Goal: Check status: Check status

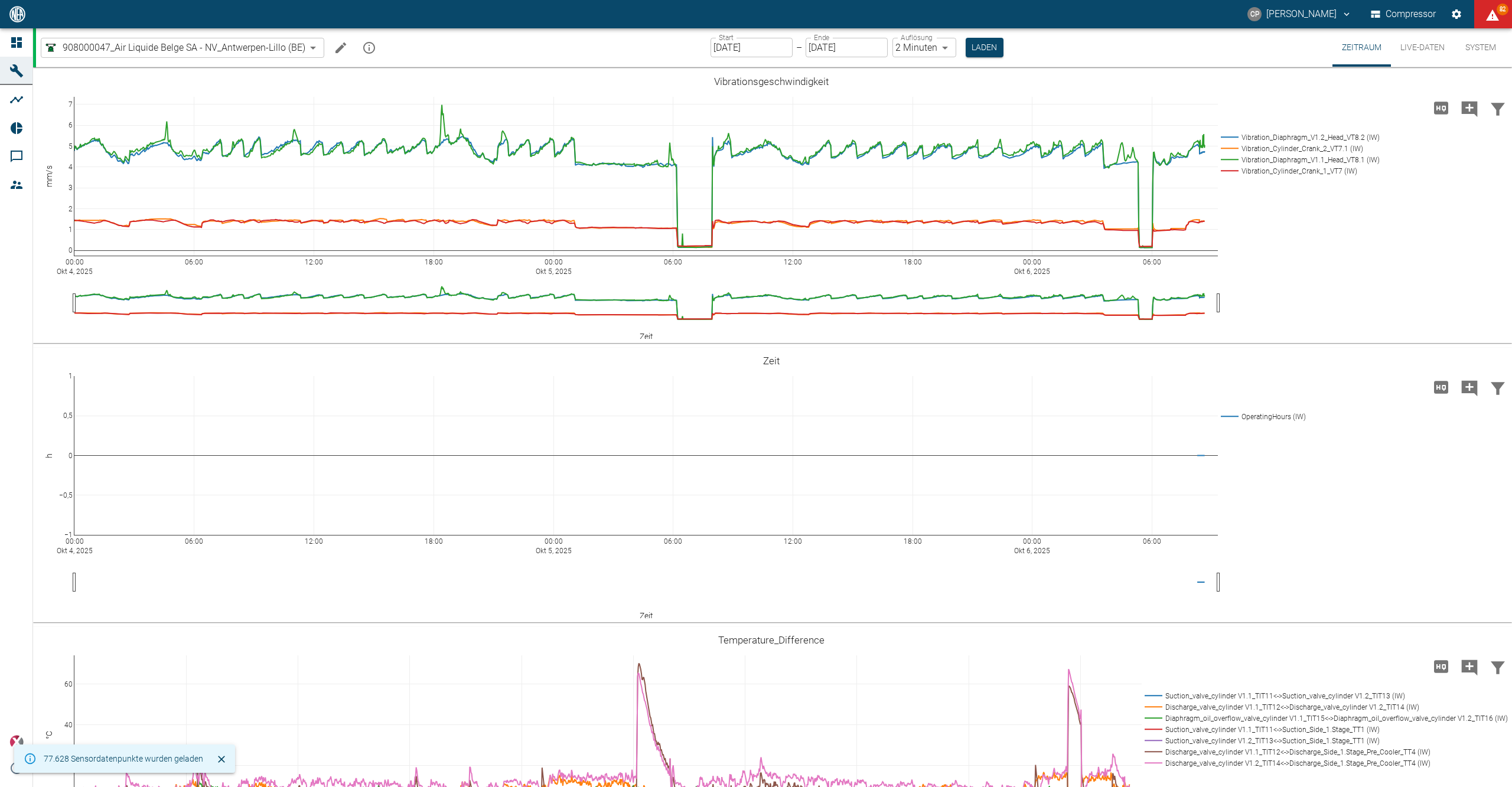
scroll to position [945, 0]
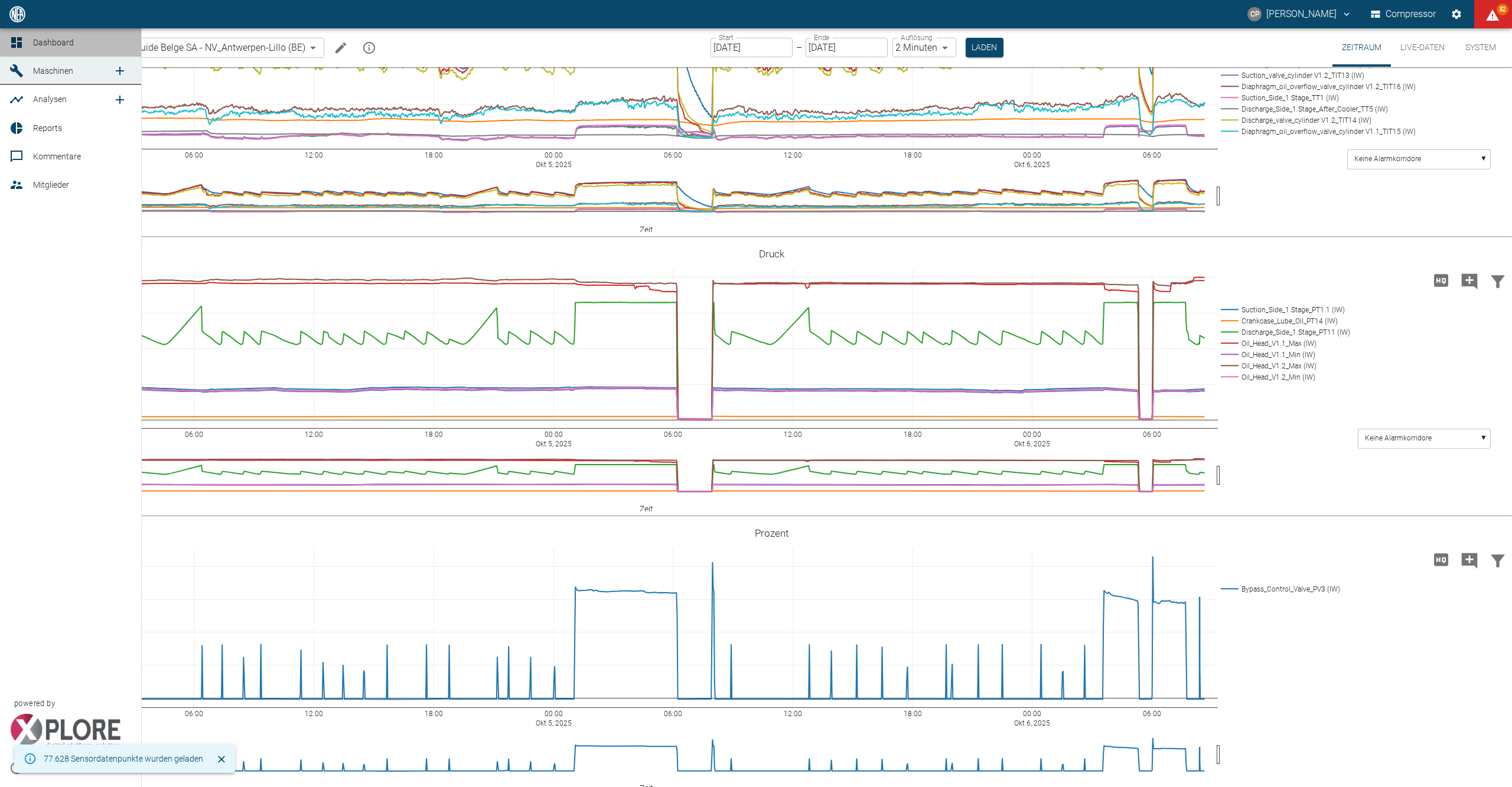
click at [29, 51] on link "Dashboard" at bounding box center [70, 42] width 141 height 28
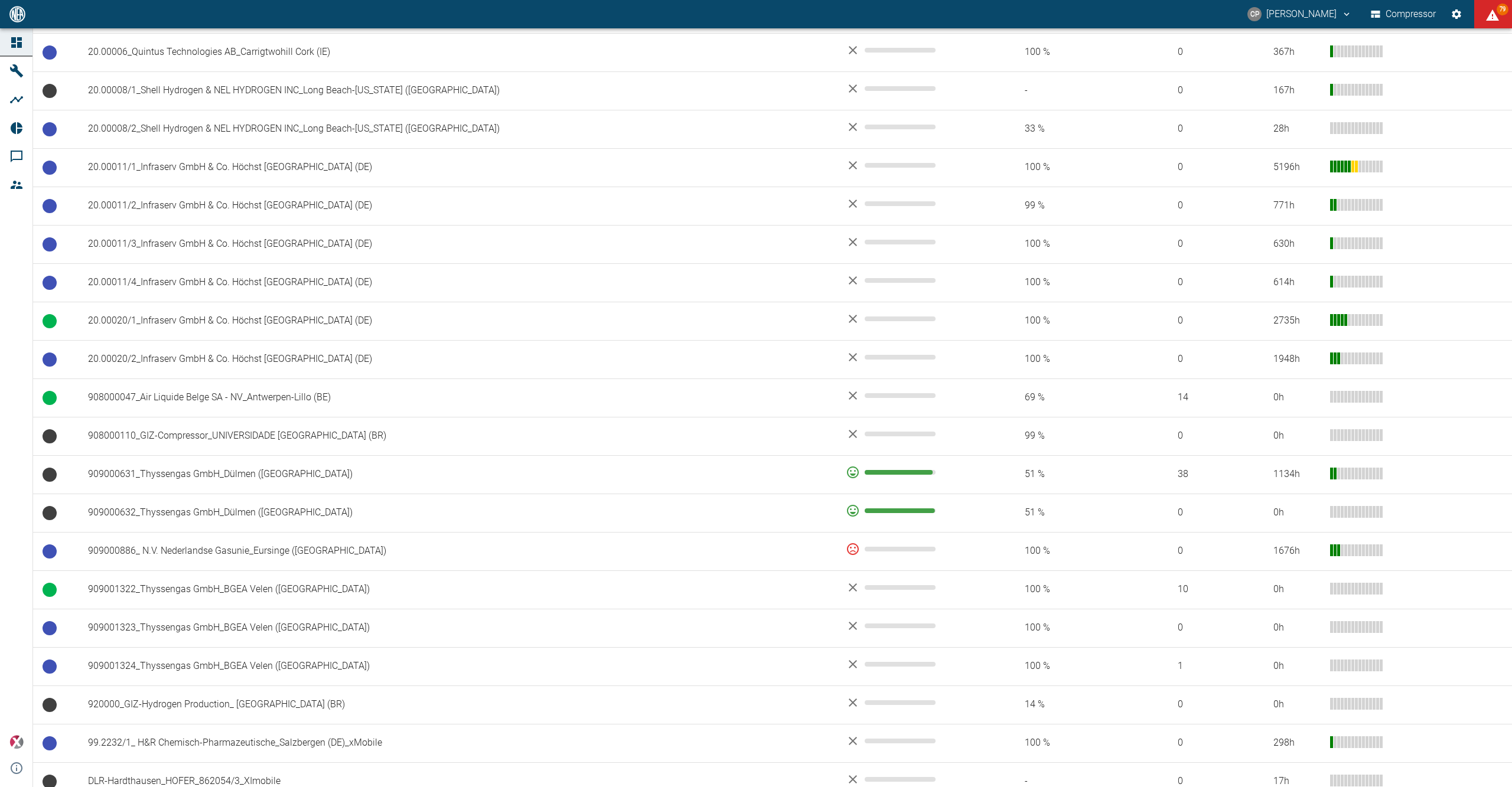
scroll to position [787, 0]
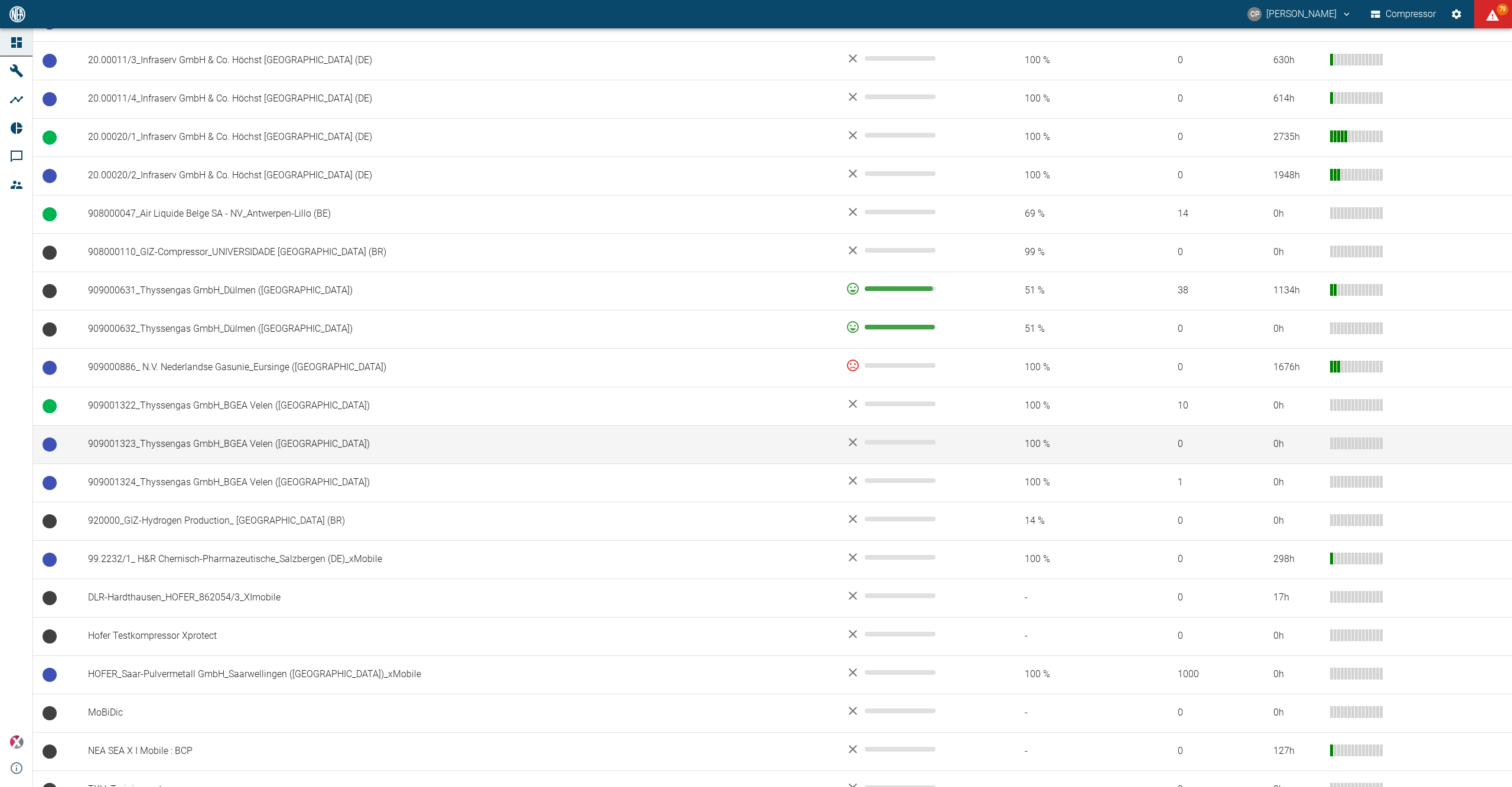
click at [305, 461] on td "909001323_Thyssengas GmbH_BGEA Velen ([GEOGRAPHIC_DATA])" at bounding box center [457, 444] width 758 height 38
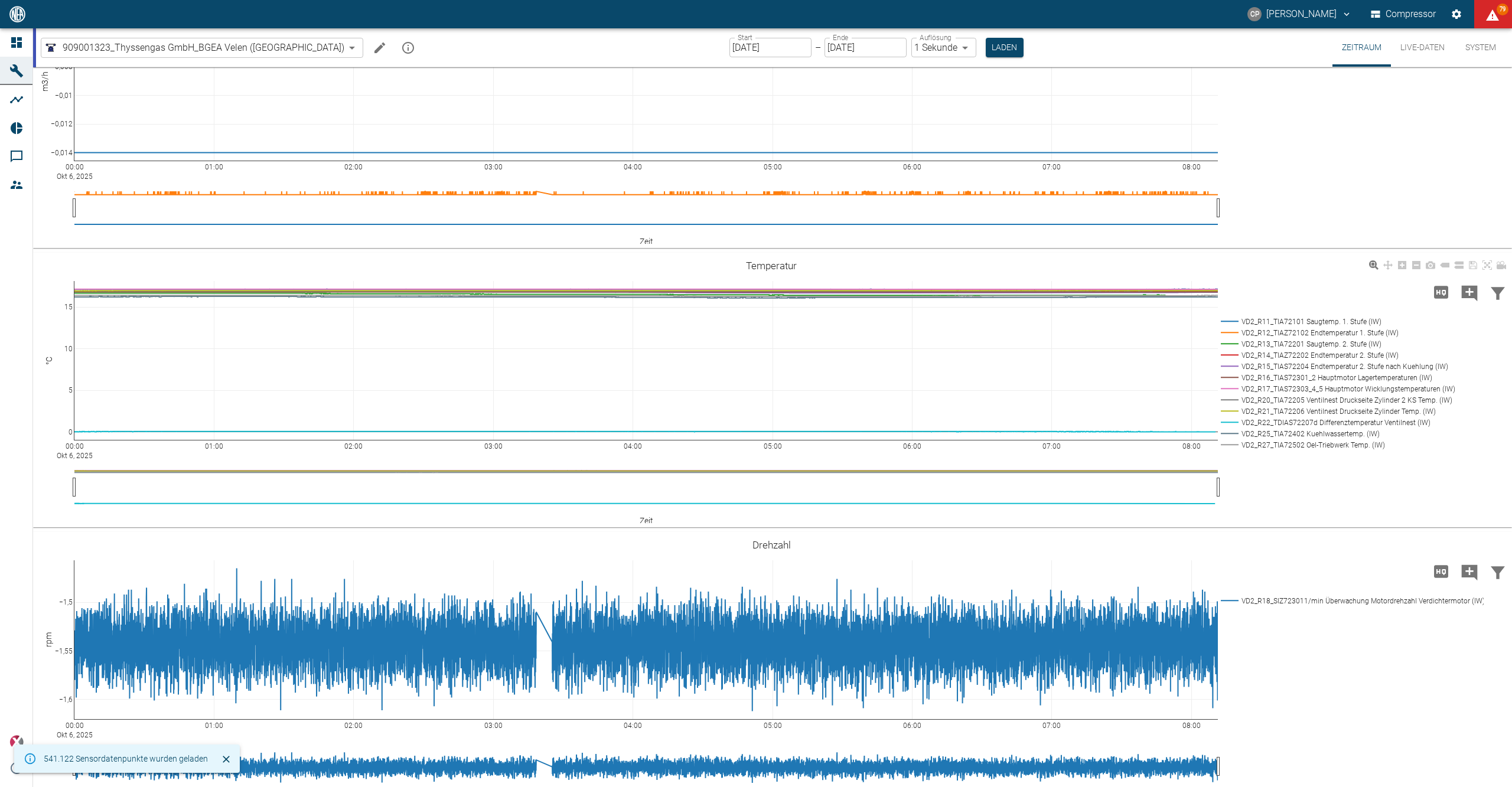
scroll to position [551, 0]
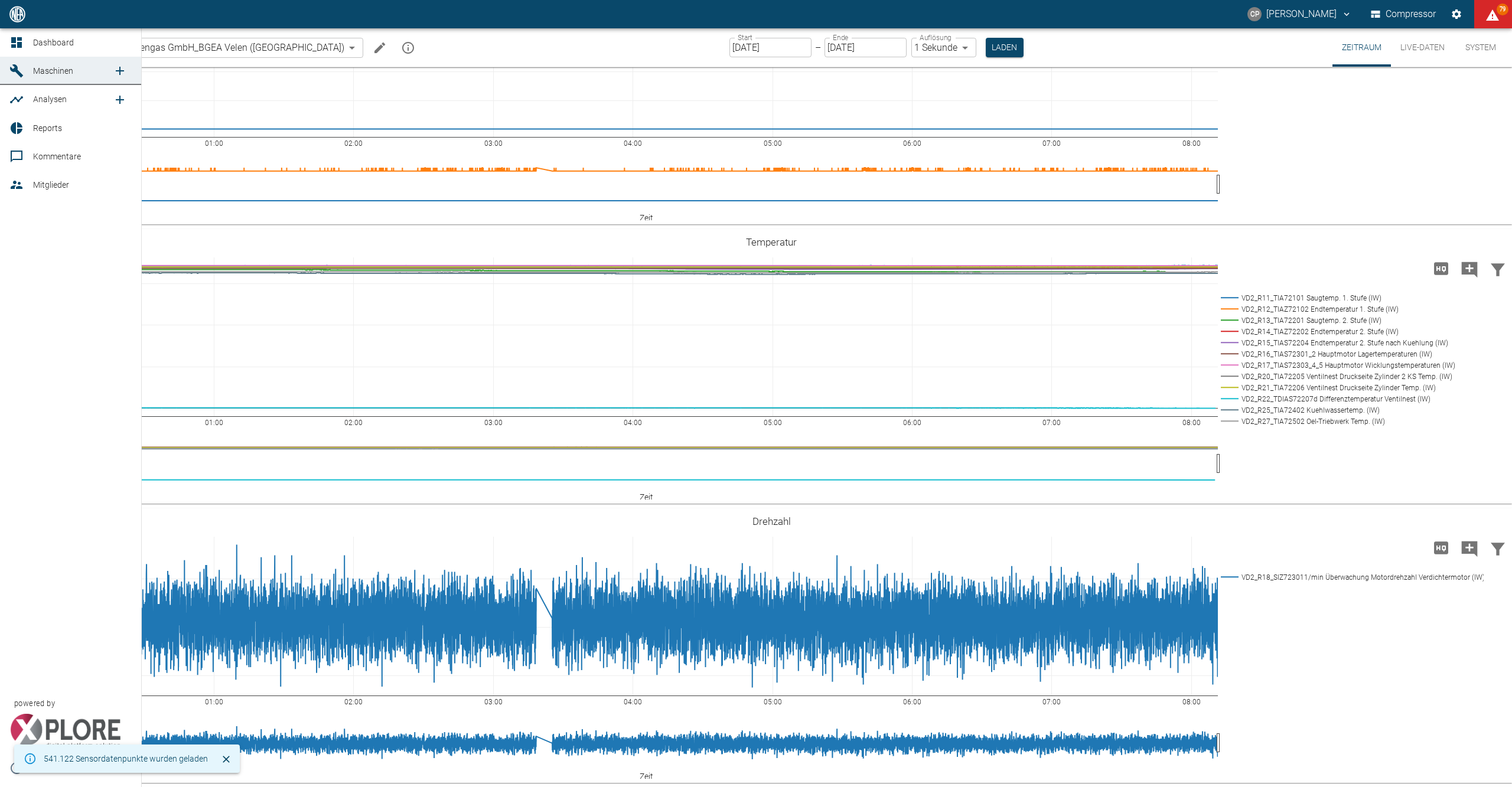
click at [19, 31] on link "Dashboard" at bounding box center [70, 42] width 141 height 28
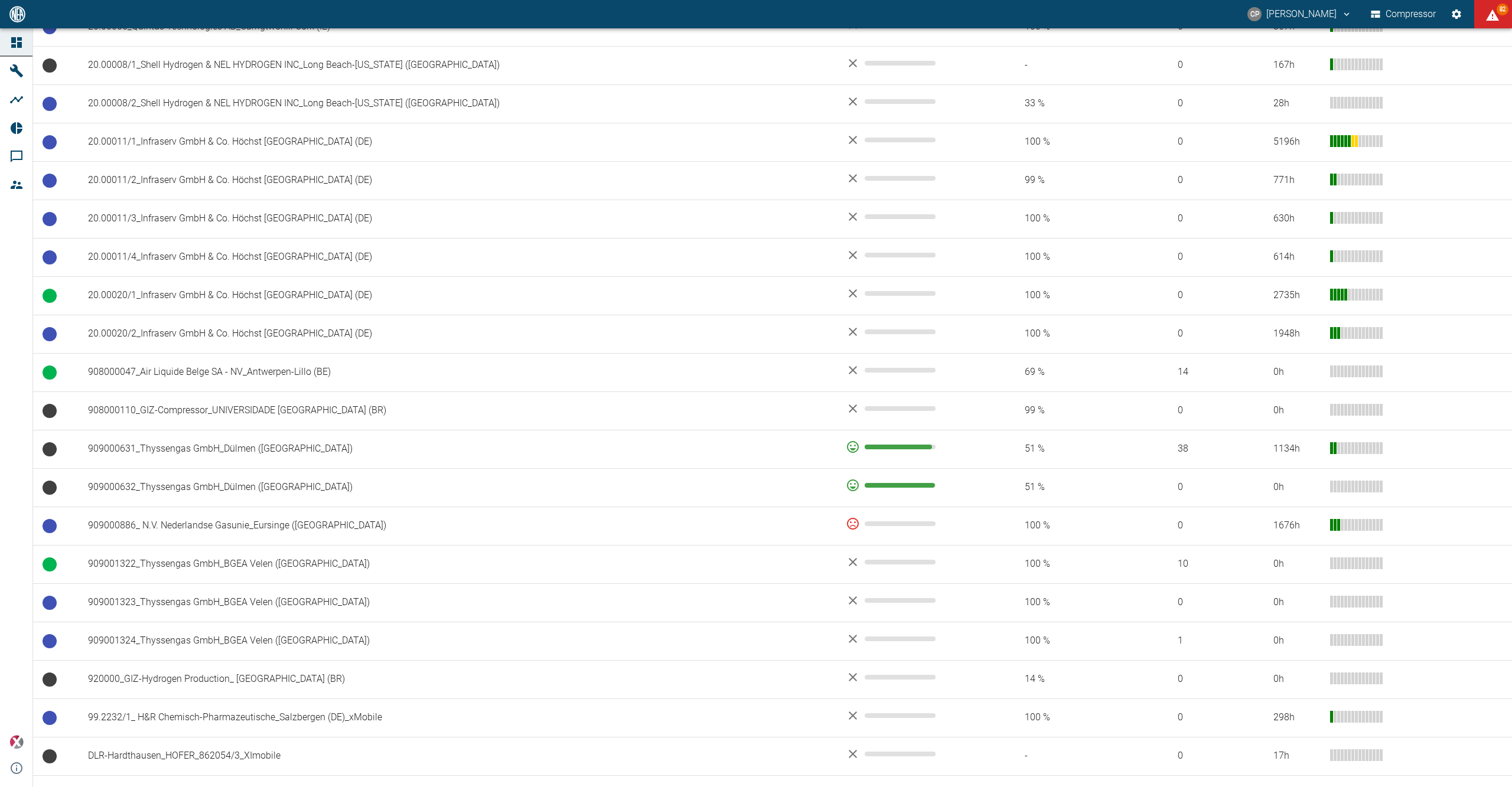
scroll to position [630, 0]
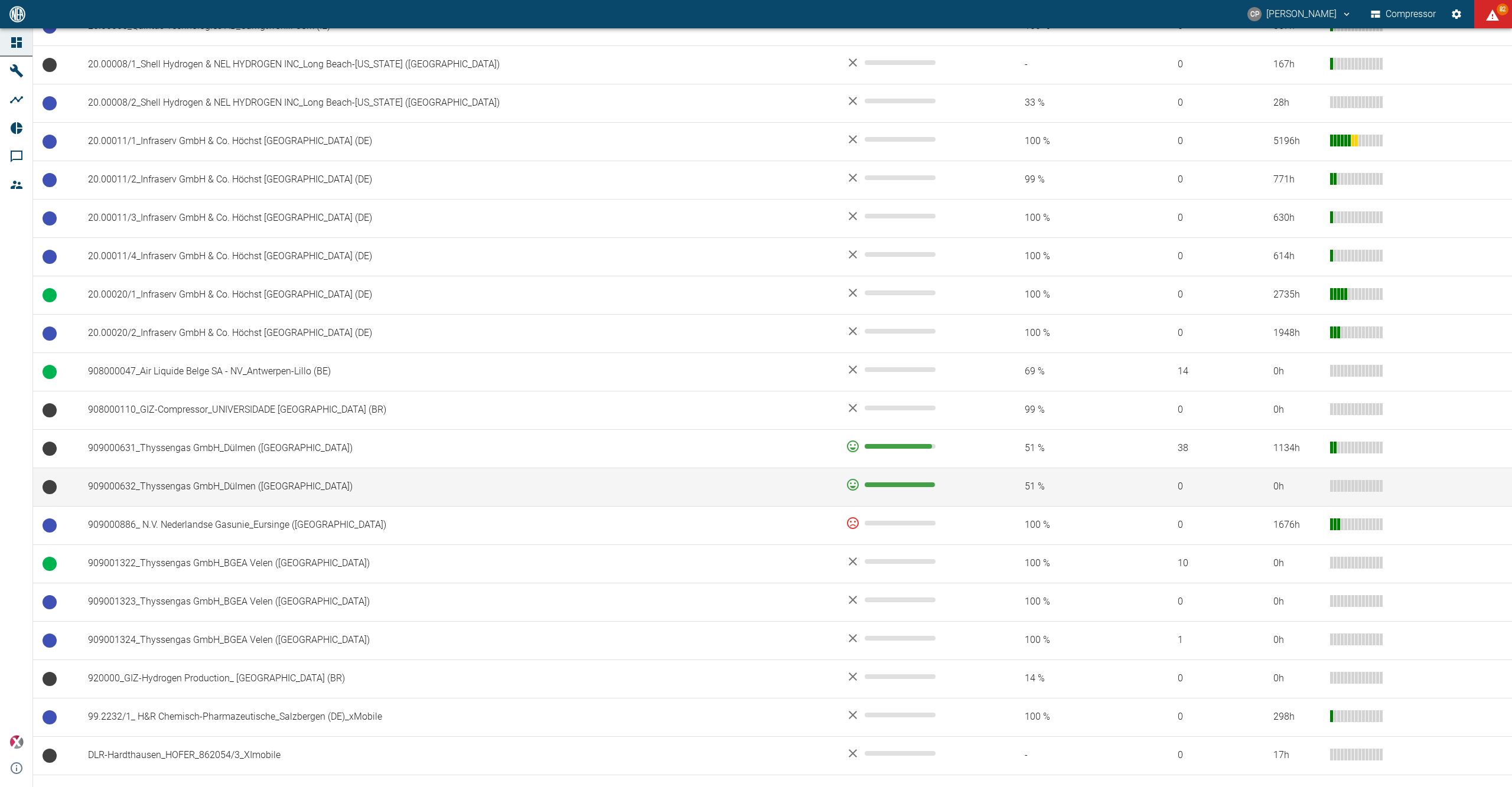
click at [265, 489] on td "909000632_Thyssengas GmbH_Dülmen ([GEOGRAPHIC_DATA])" at bounding box center [457, 487] width 758 height 38
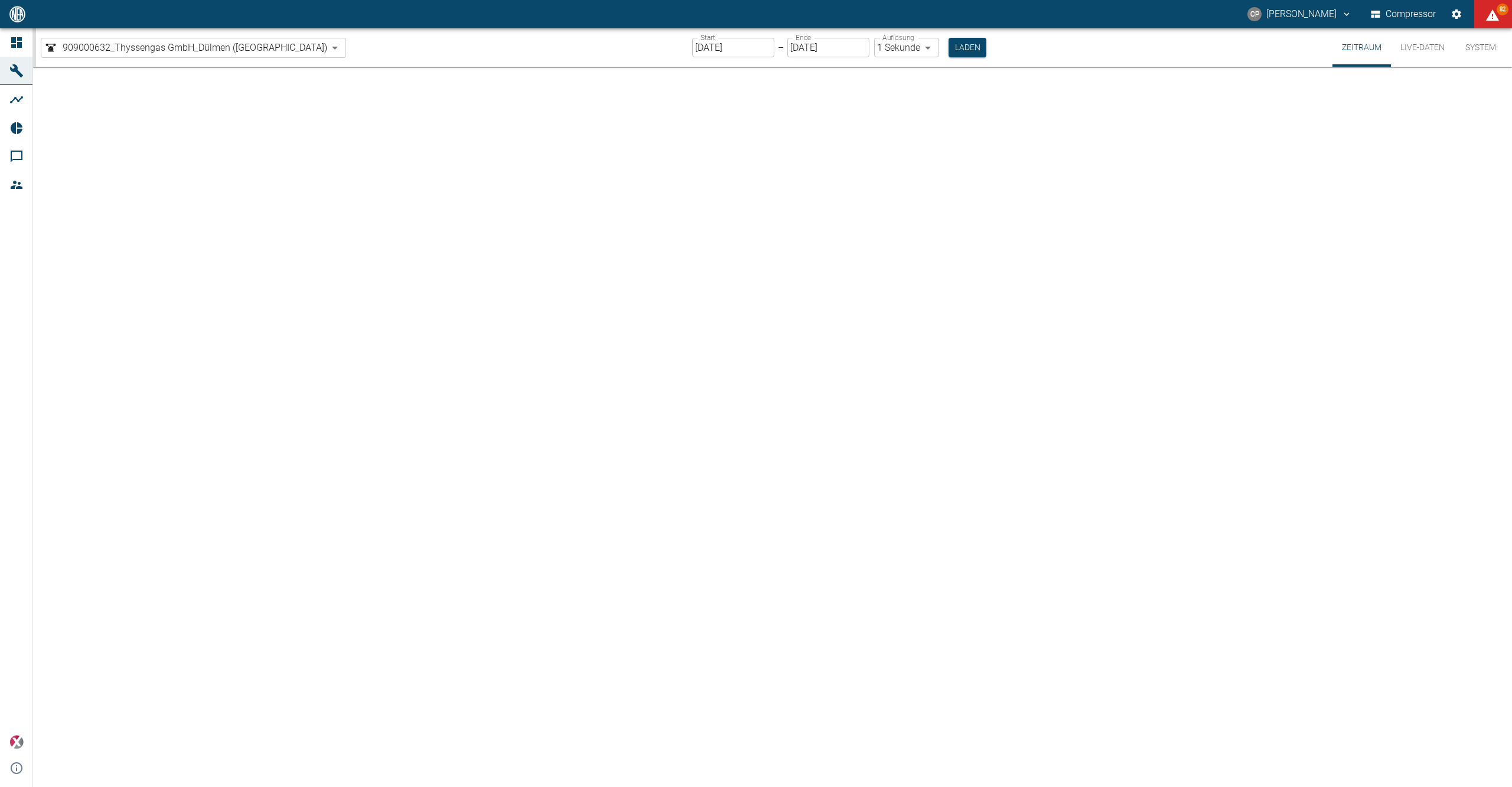
type input "2min"
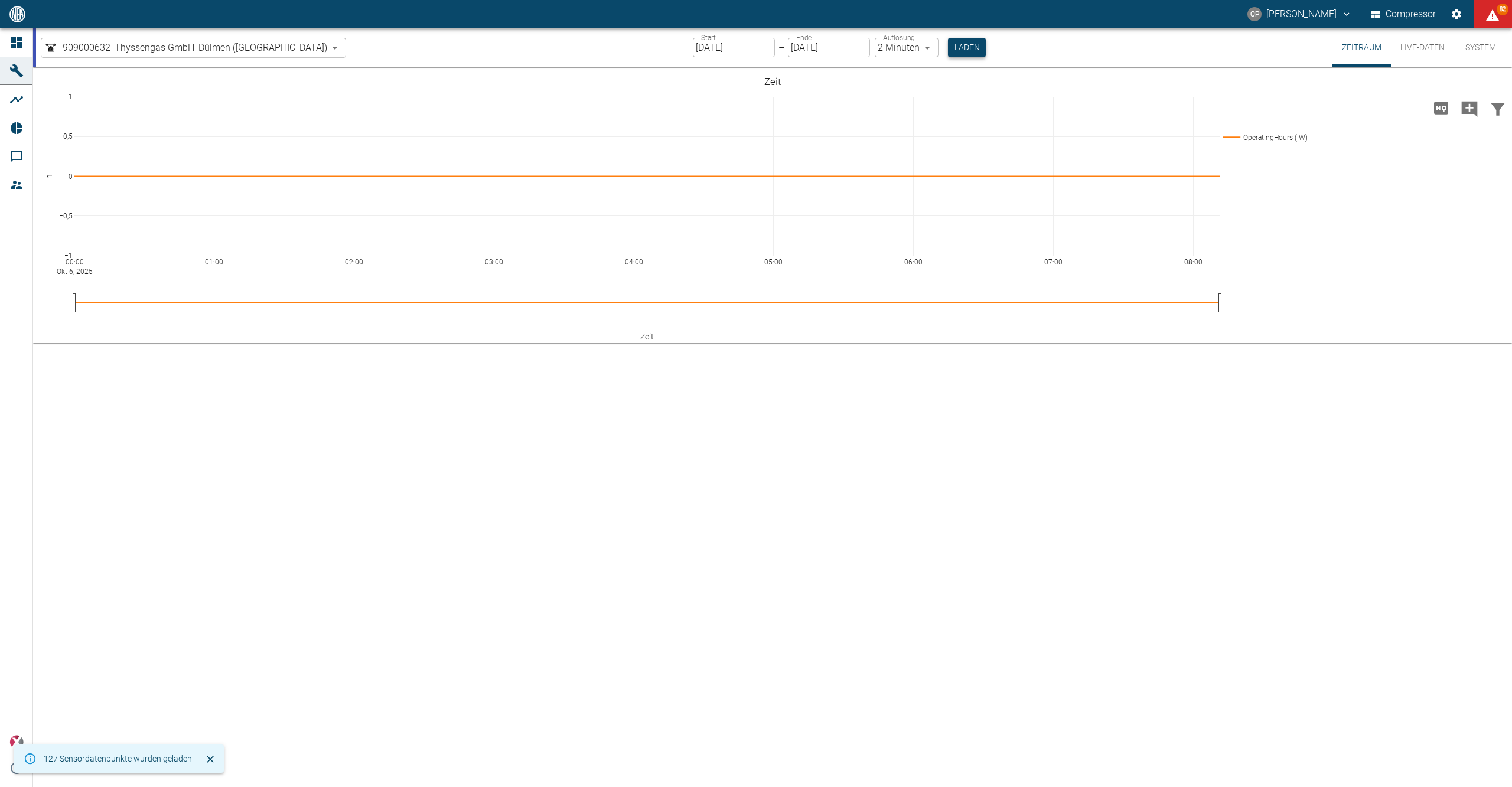
click at [948, 53] on button "Laden" at bounding box center [967, 47] width 38 height 19
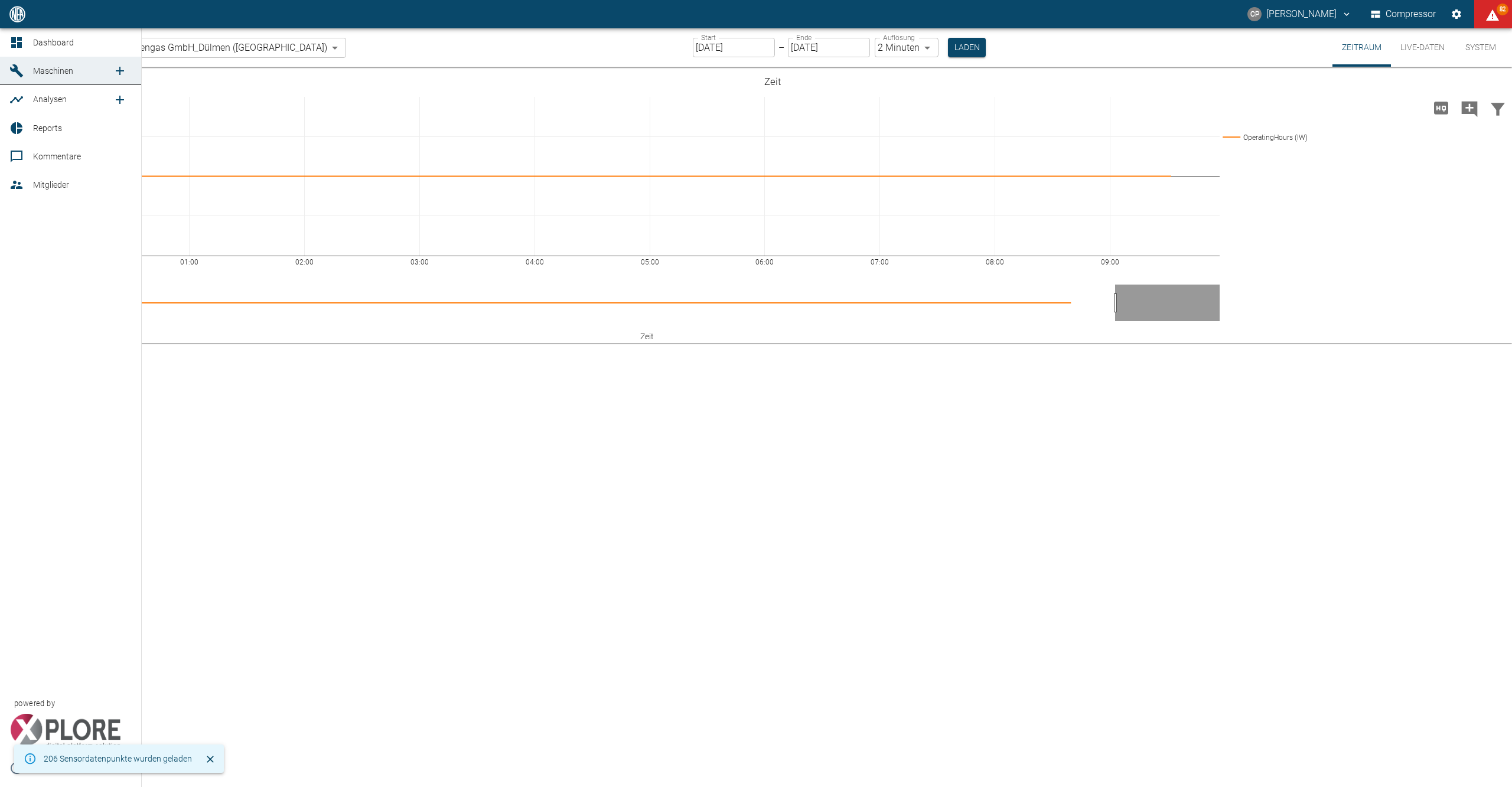
drag, startPoint x: 19, startPoint y: 39, endPoint x: 9, endPoint y: 49, distance: 14.1
click at [19, 40] on icon at bounding box center [17, 43] width 11 height 11
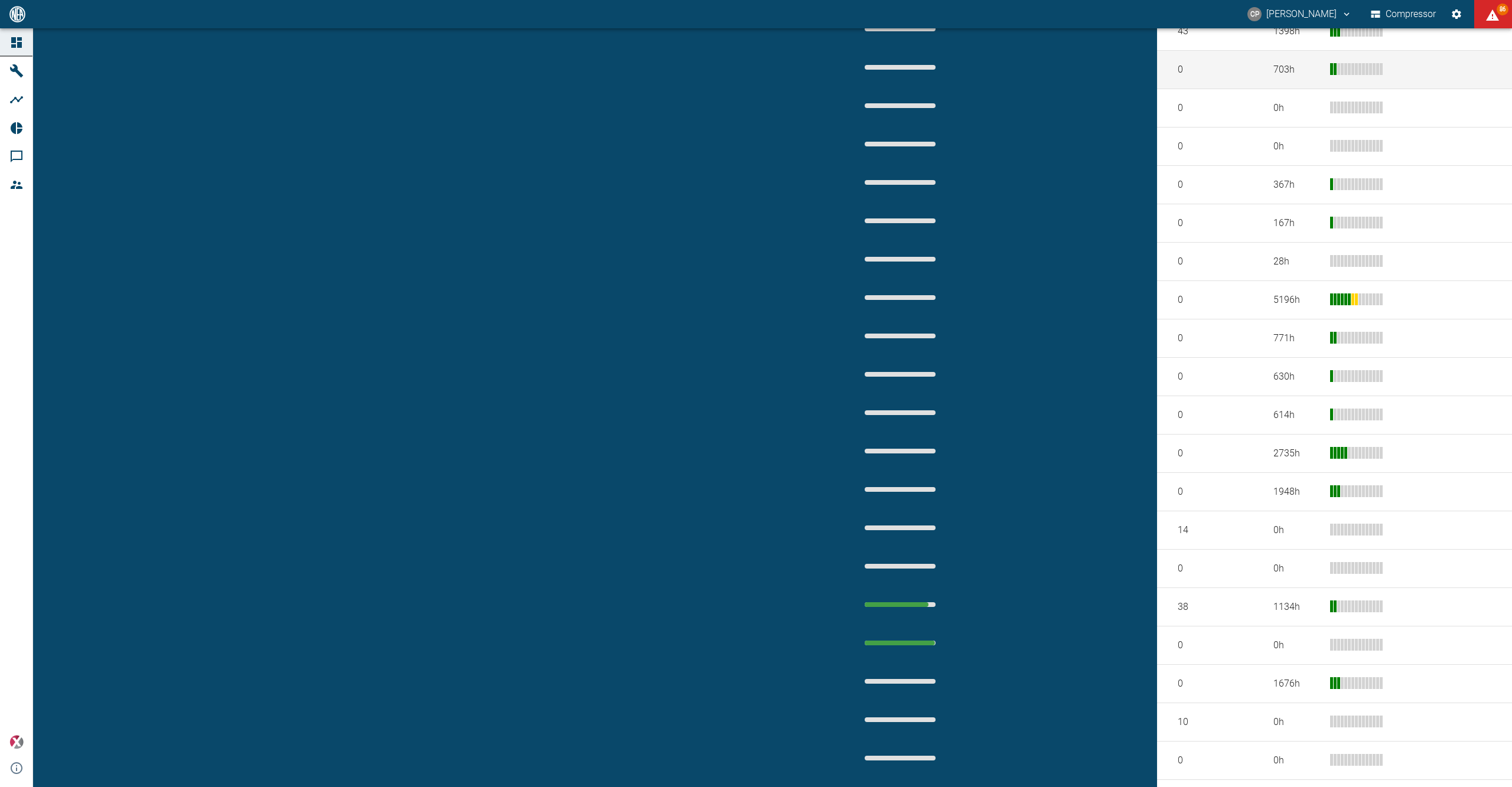
scroll to position [473, 0]
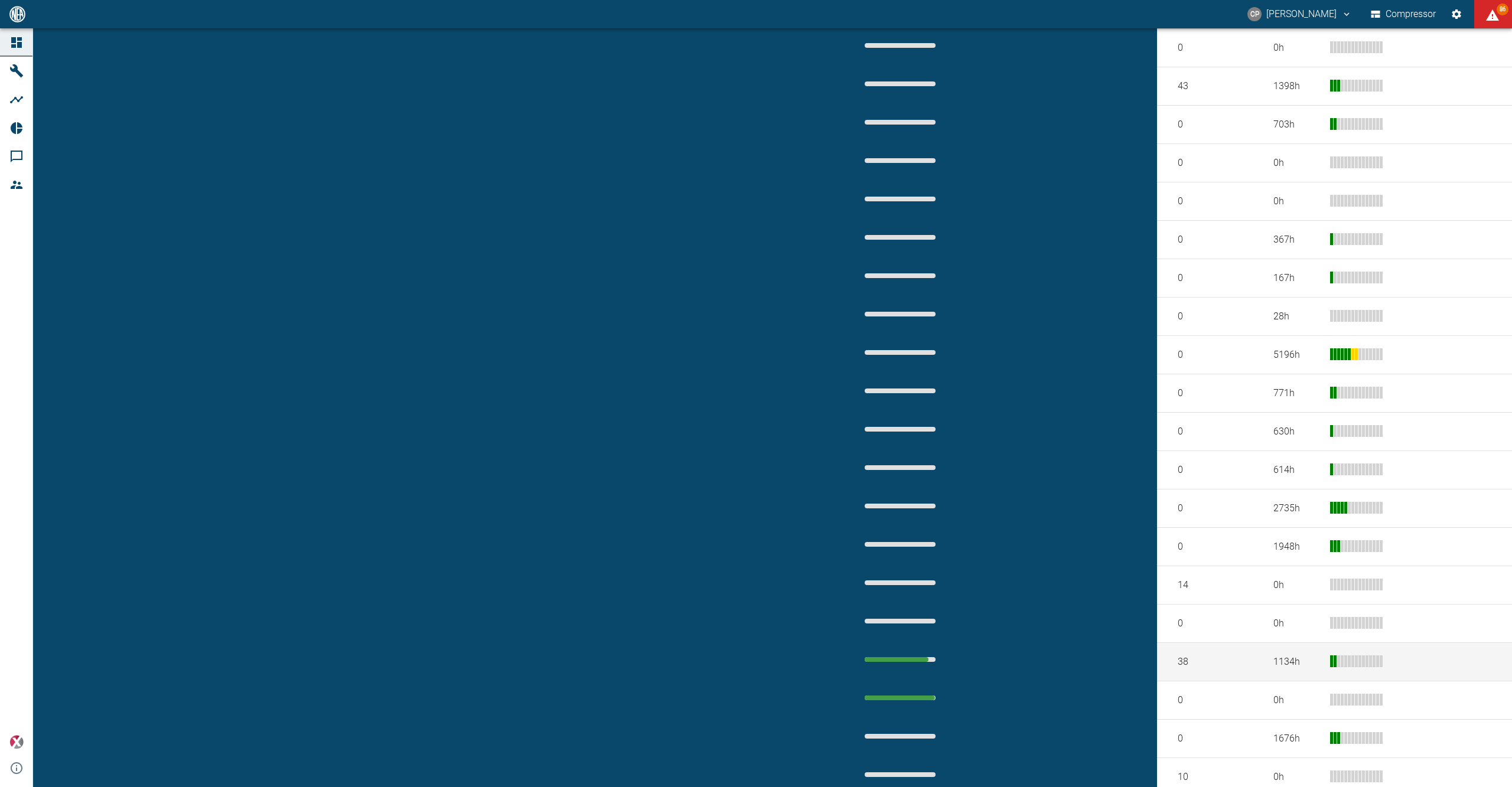
click at [161, 643] on td "909000631_Thyssengas GmbH_Dülmen ([GEOGRAPHIC_DATA])" at bounding box center [457, 662] width 758 height 38
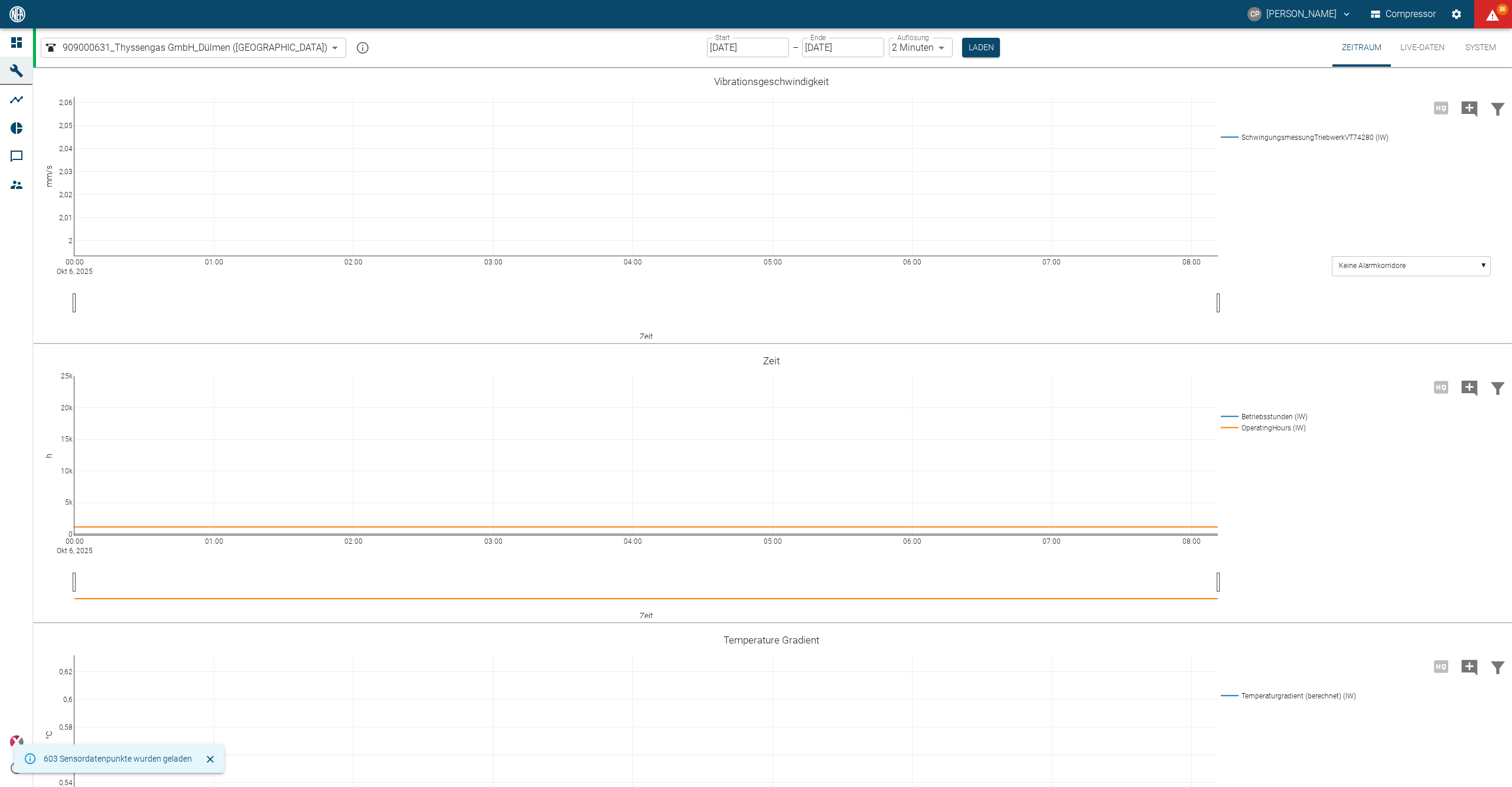
type input "2min"
click at [962, 48] on button "Laden" at bounding box center [981, 47] width 38 height 19
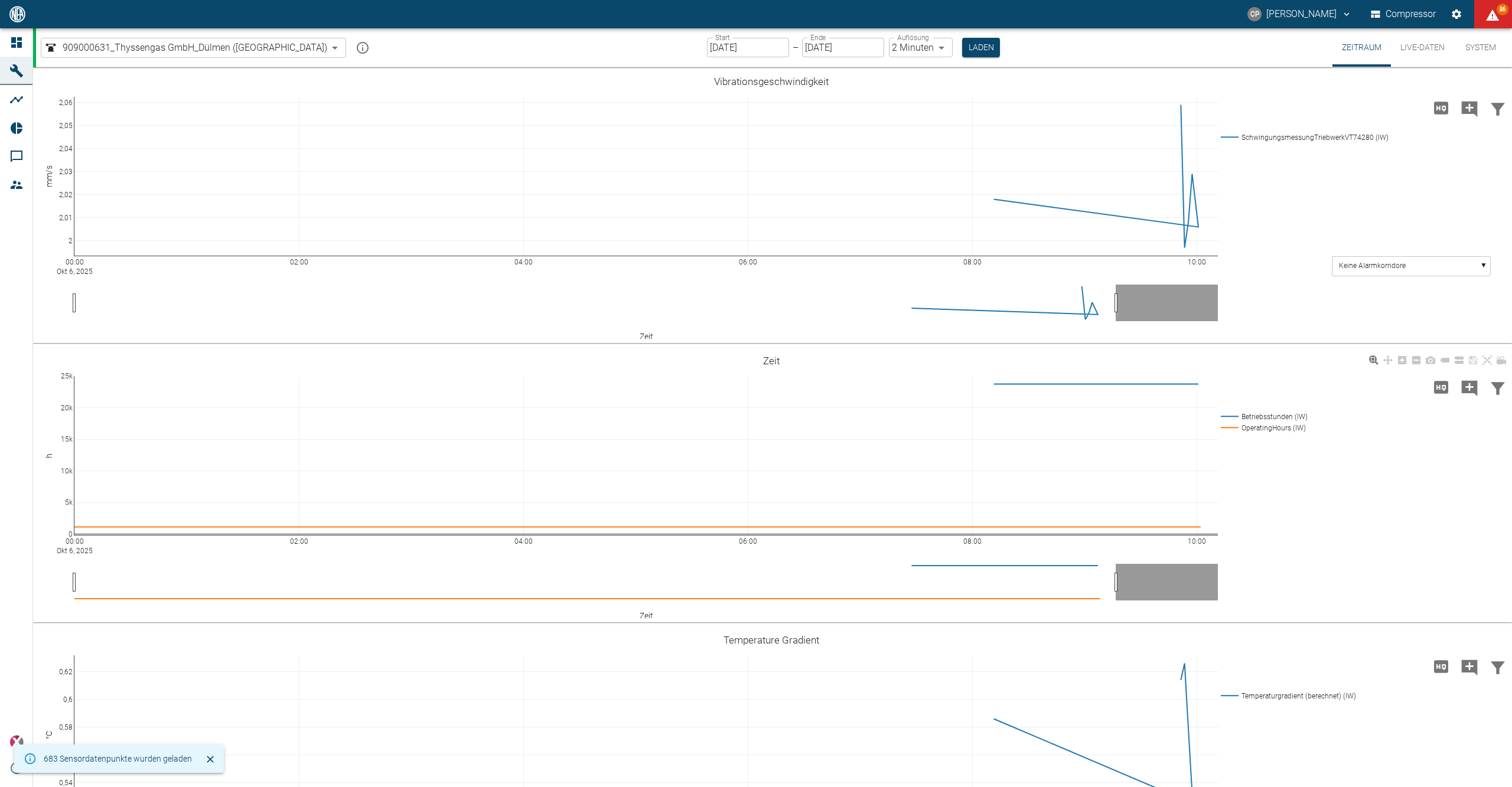
scroll to position [473, 0]
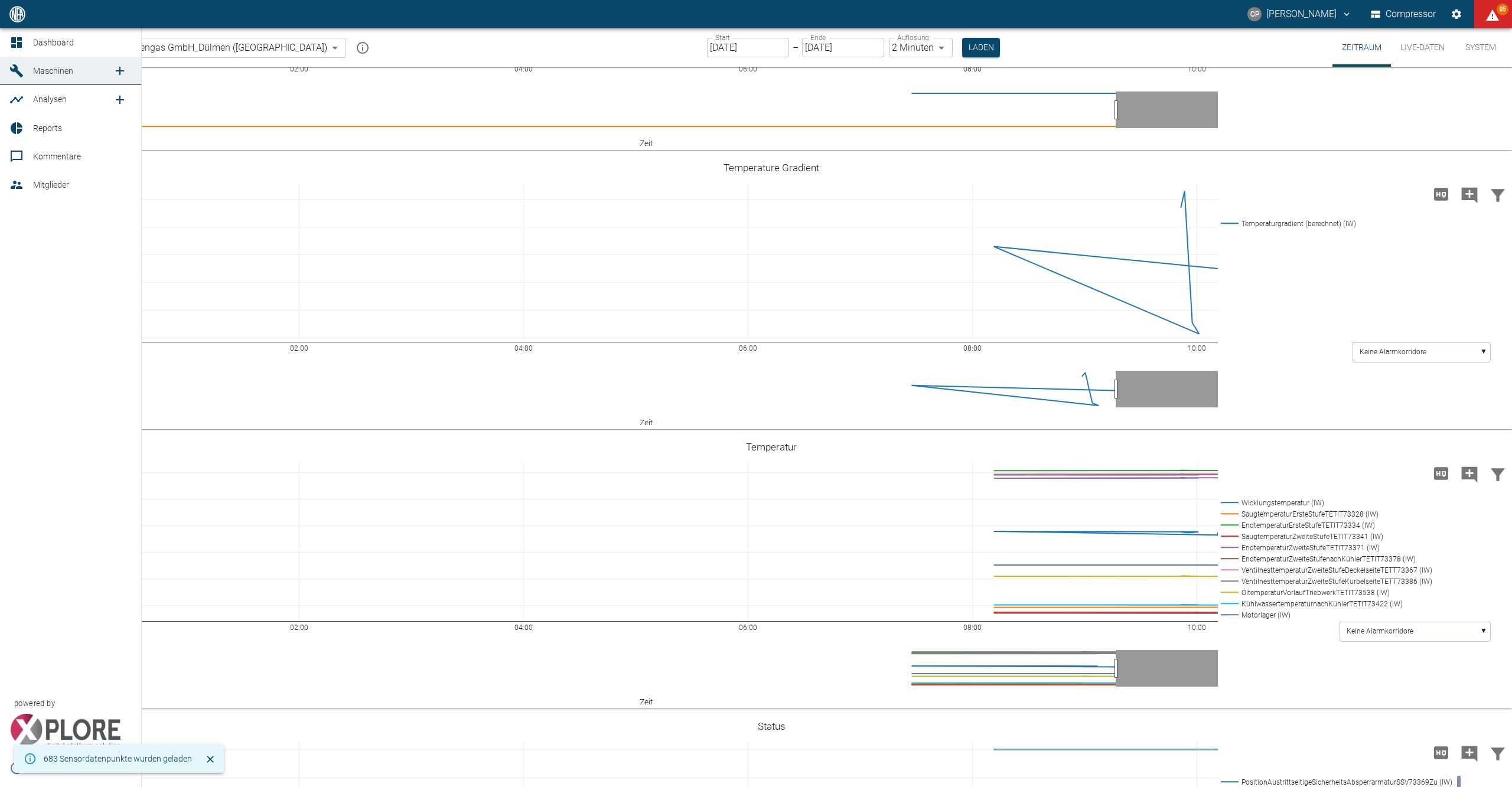
click at [22, 31] on link "Dashboard" at bounding box center [70, 42] width 141 height 28
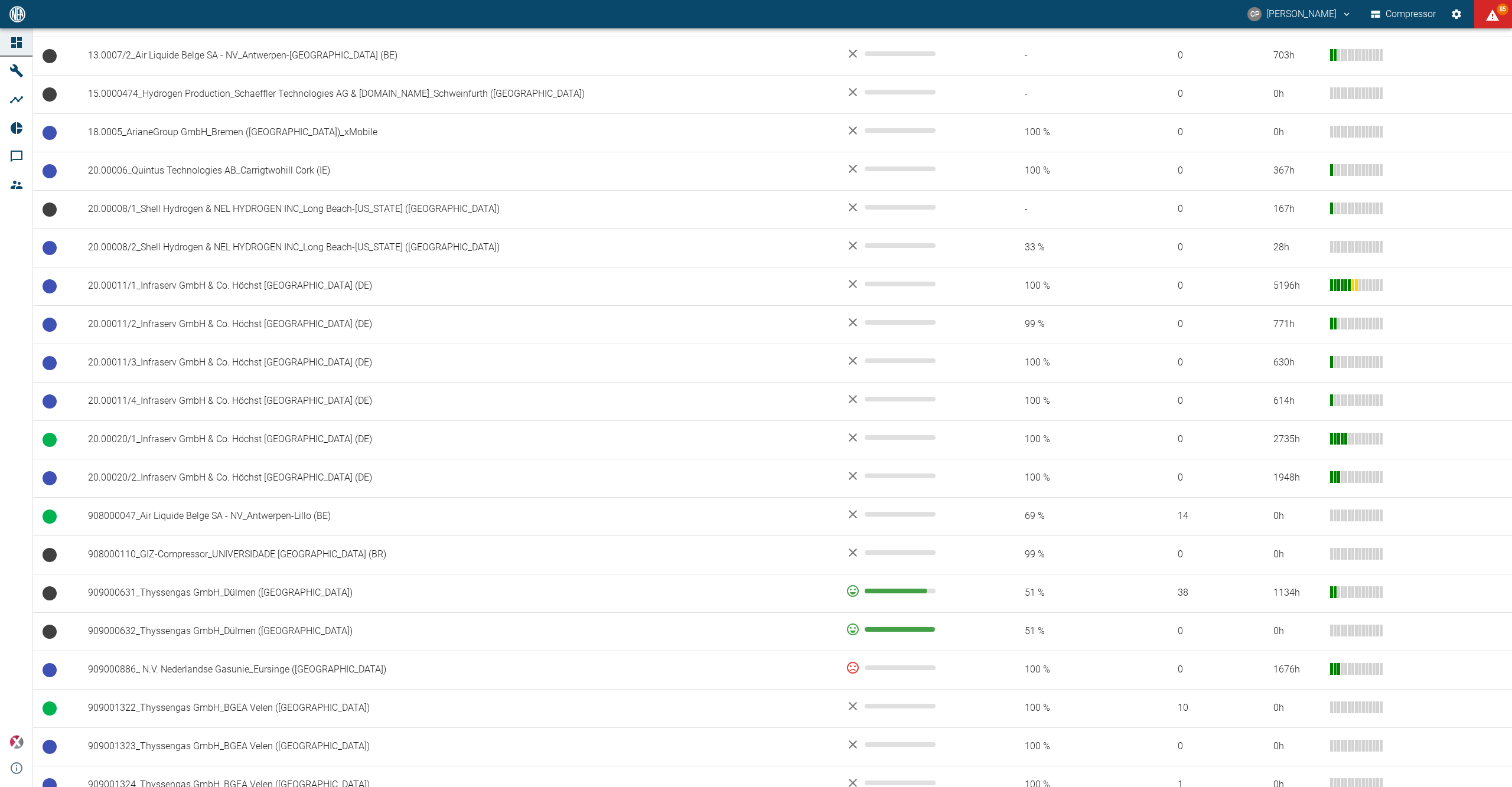
scroll to position [630, 0]
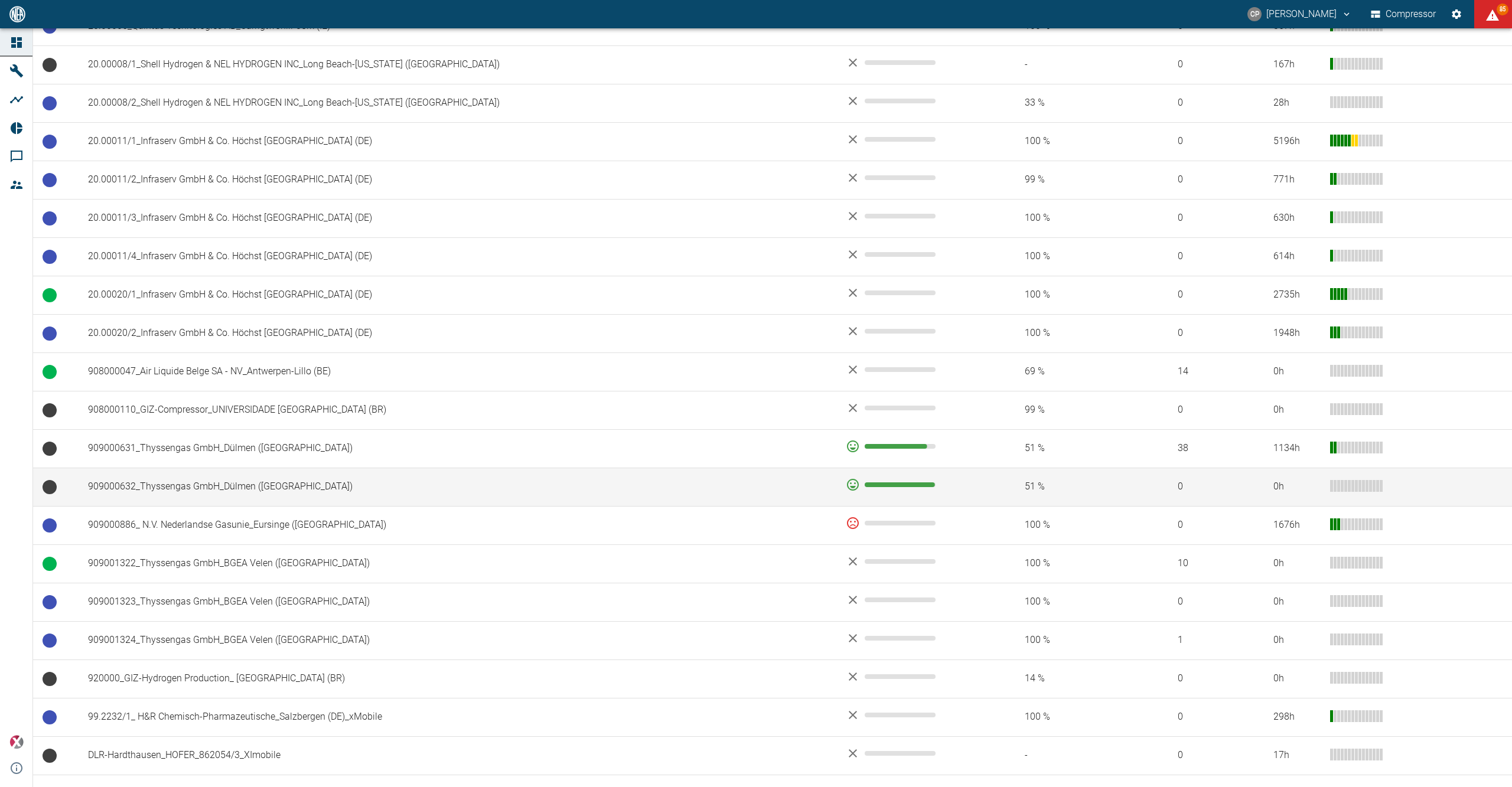
click at [171, 489] on td "909000632_Thyssengas GmbH_Dülmen ([GEOGRAPHIC_DATA])" at bounding box center [457, 487] width 758 height 38
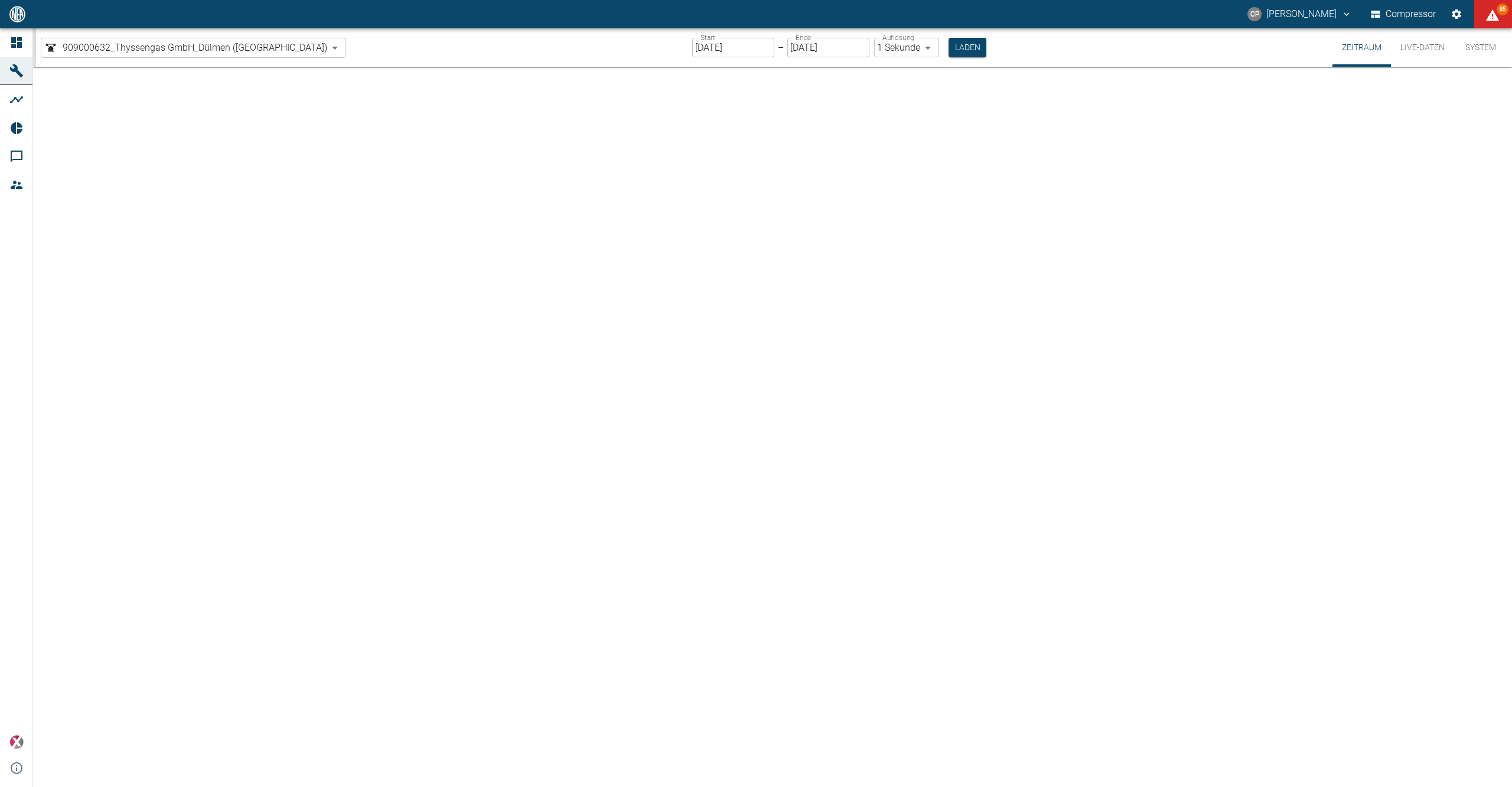
type input "2min"
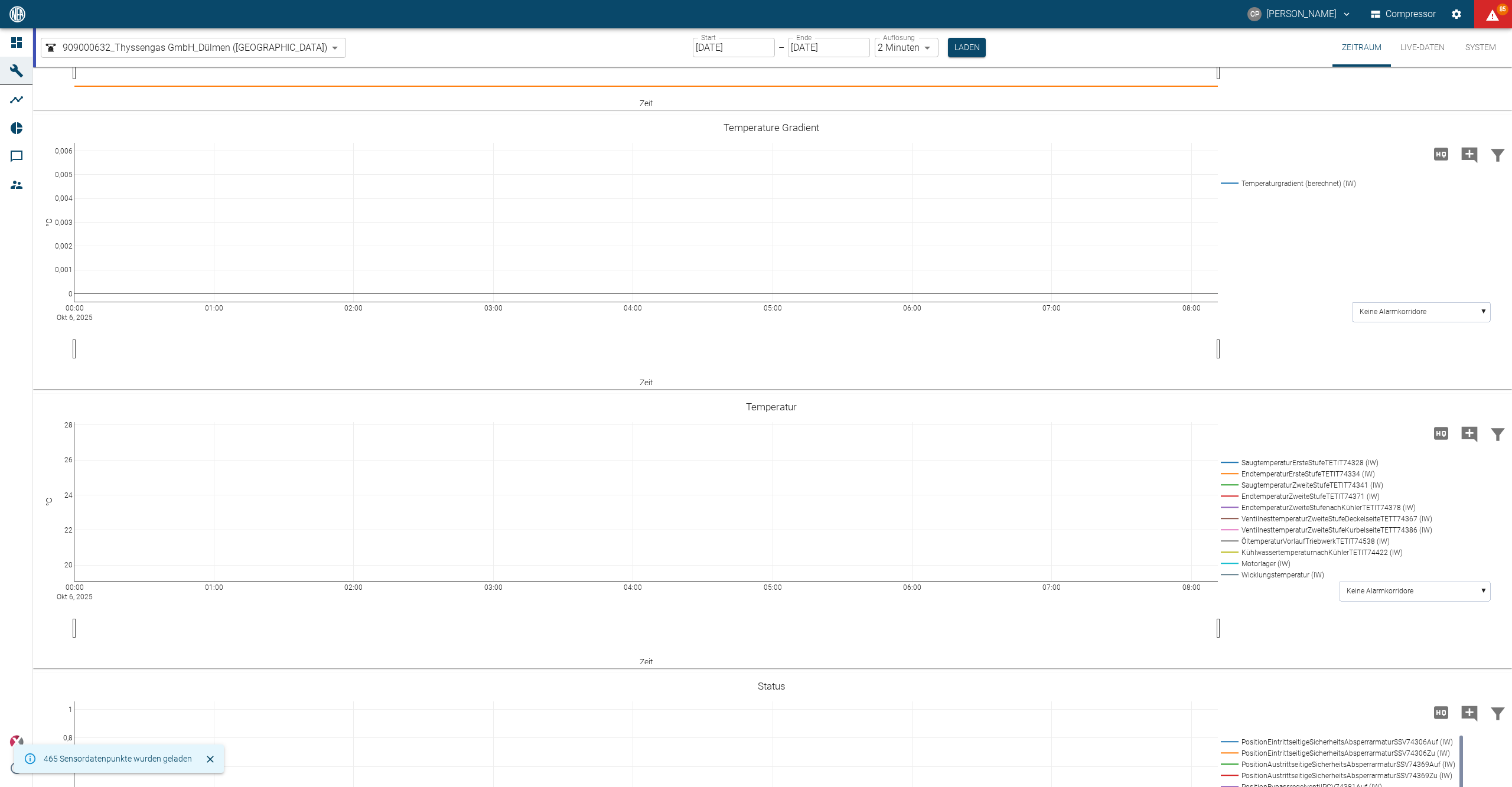
scroll to position [473, 0]
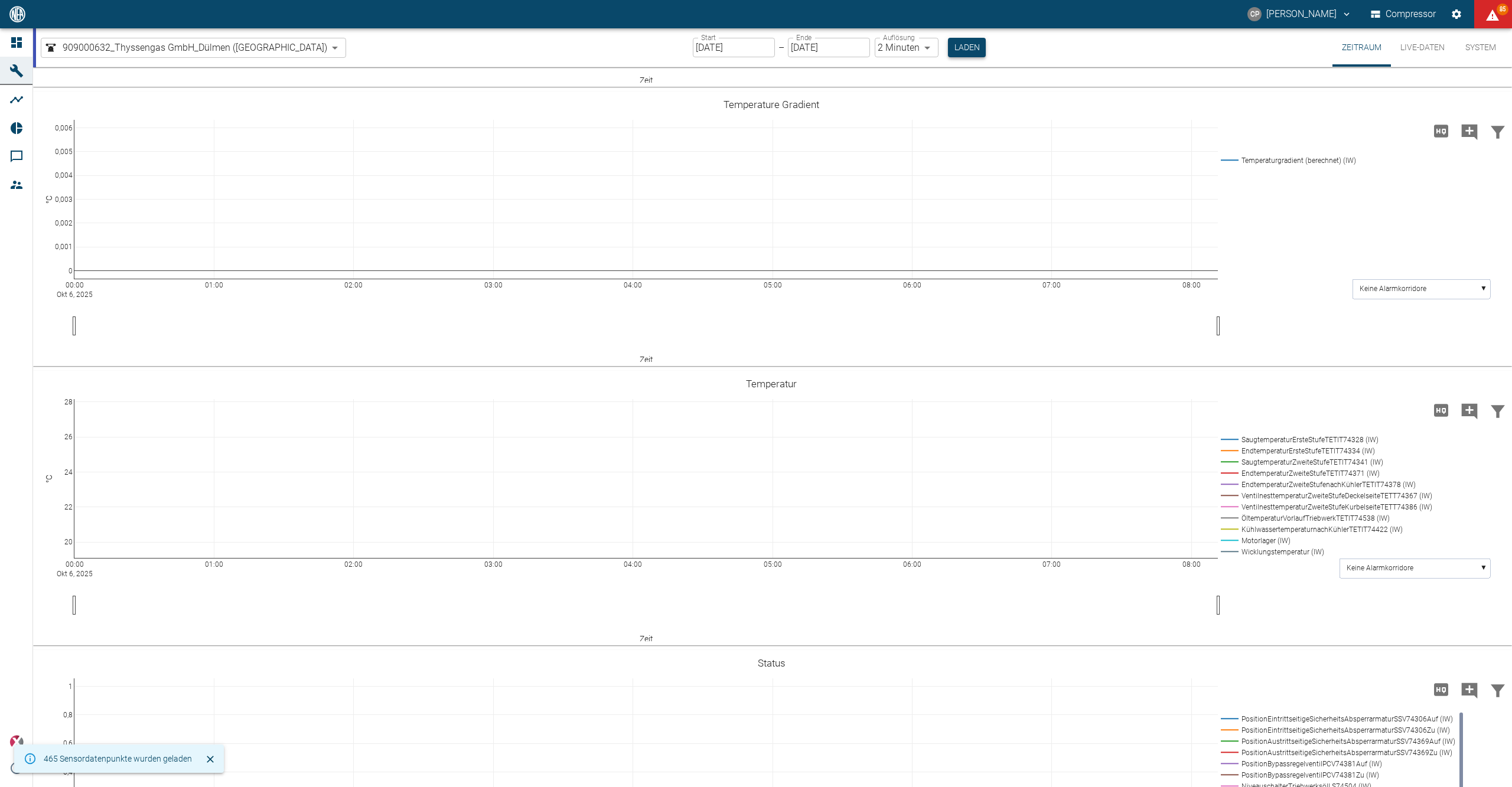
click at [948, 38] on button "Laden" at bounding box center [967, 47] width 38 height 19
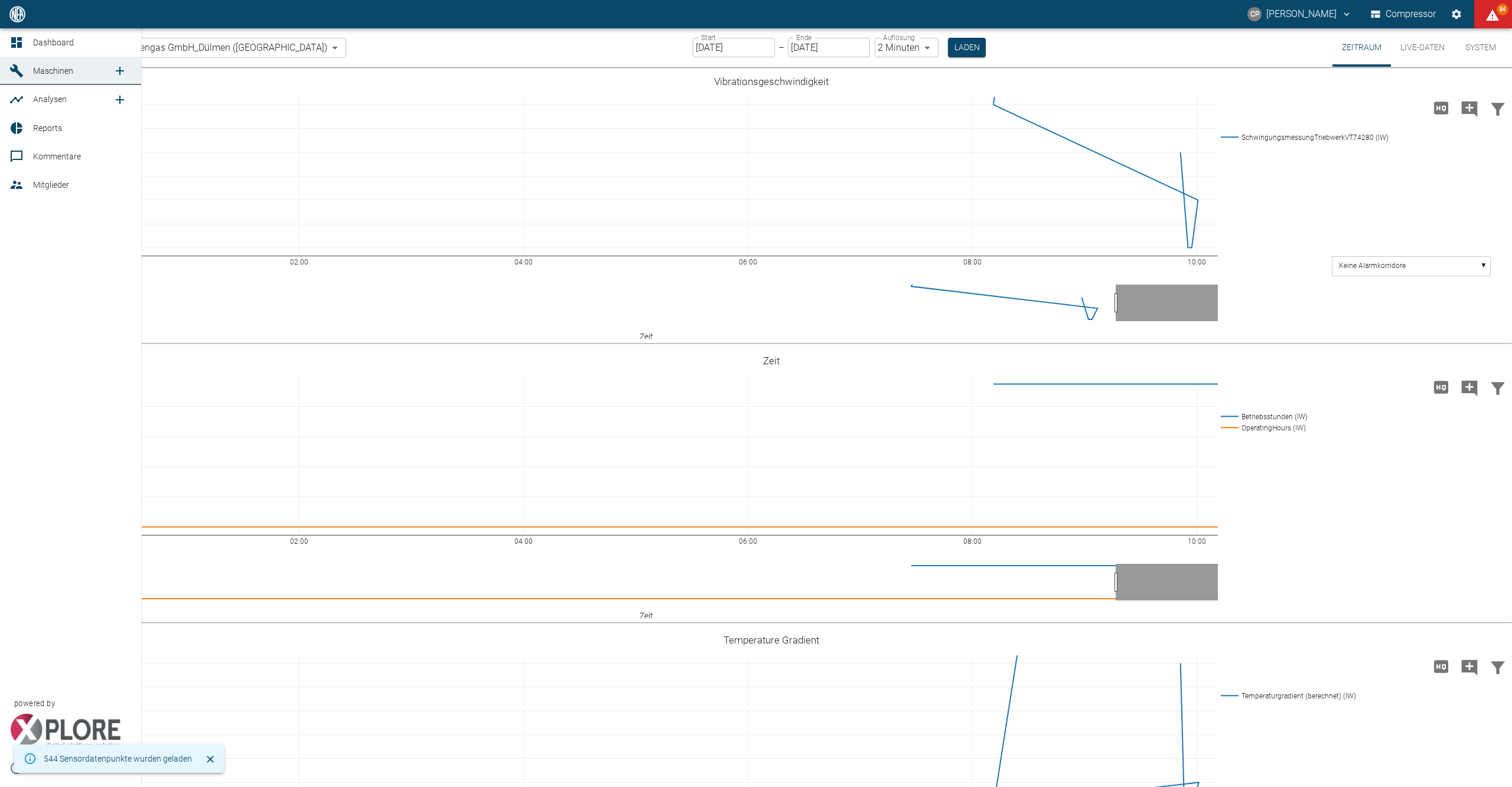
click at [7, 39] on link "Dashboard" at bounding box center [70, 42] width 141 height 28
